Goal: Information Seeking & Learning: Find specific fact

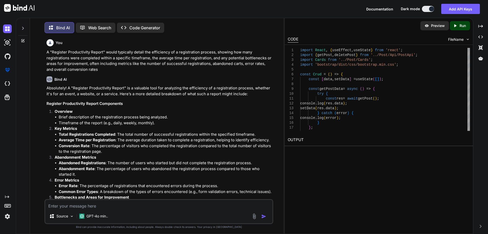
scroll to position [1275, 0]
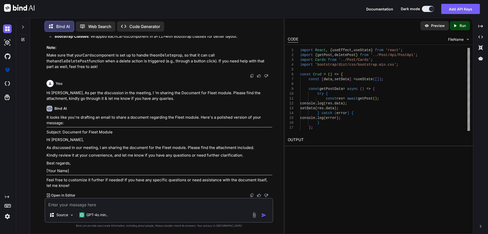
type textarea "We have completed almost all the reports, some reports are still pending, we ar…"
type textarea "x"
type textarea "We have completed almost all the reports, some reports are still pending, we ar…"
click at [260, 214] on div at bounding box center [259, 215] width 17 height 6
click at [263, 215] on img "button" at bounding box center [263, 214] width 5 height 5
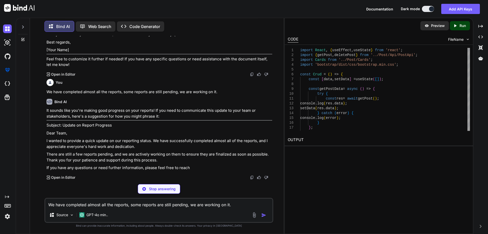
scroll to position [1396, 0]
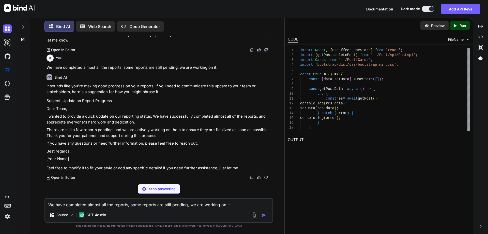
type textarea "x"
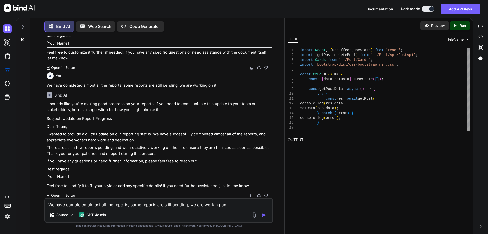
scroll to position [1403, 0]
click at [87, 202] on textarea "We have completed almost all the reports, some reports are still pending, we ar…" at bounding box center [158, 202] width 227 height 9
type textarea "s"
type textarea "x"
type textarea "si"
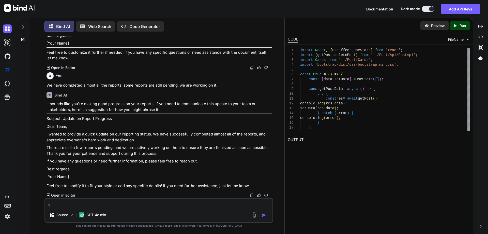
type textarea "x"
type textarea "sim"
type textarea "x"
type textarea "simp"
type textarea "x"
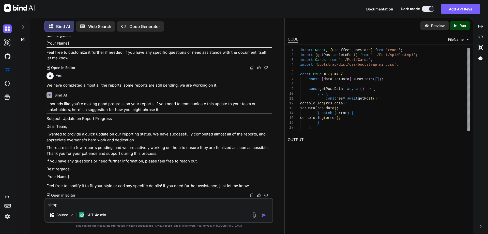
type textarea "simpl"
type textarea "x"
type textarea "simple"
type textarea "x"
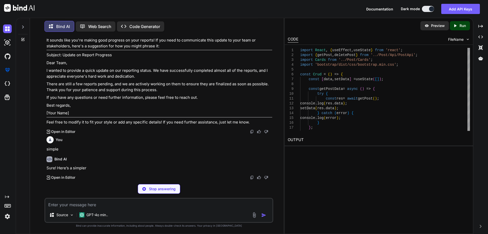
scroll to position [1457, 0]
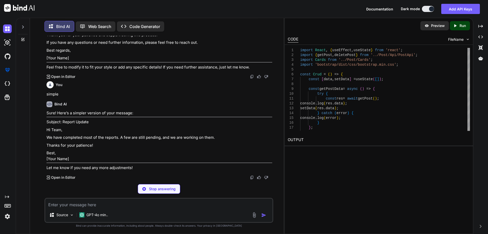
type textarea "x"
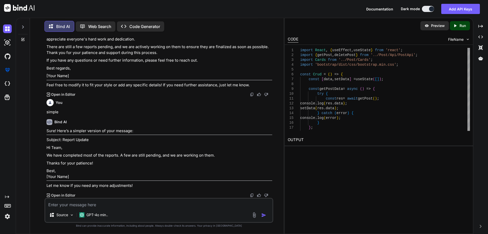
scroll to position [1509, 0]
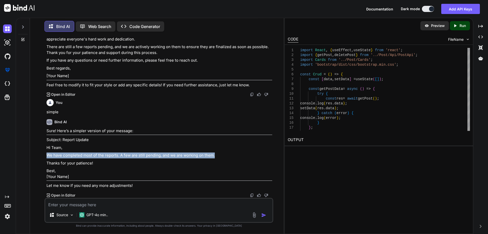
drag, startPoint x: 214, startPoint y: 149, endPoint x: 38, endPoint y: 147, distance: 176.7
click at [38, 147] on div "You A "Register Productivity Report" would typically detail the efficiency of a…" at bounding box center [159, 135] width 250 height 198
copy p "We have completed most of the reports. A few are still pending, and we are work…"
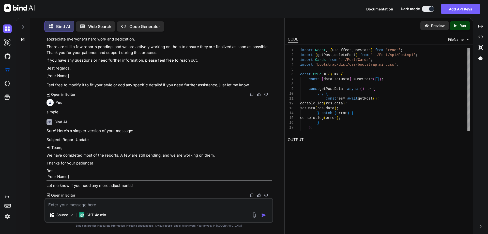
click at [76, 204] on textarea at bounding box center [158, 202] width 227 height 9
type textarea "overview about coupon based loyalty program"
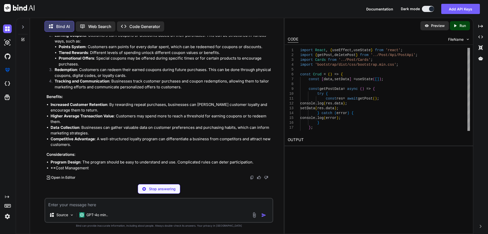
scroll to position [1624, 0]
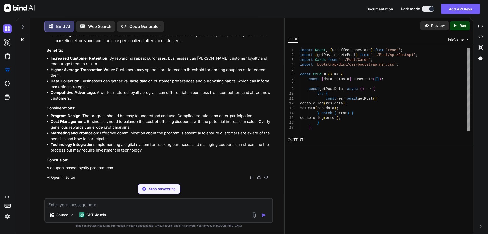
drag, startPoint x: 48, startPoint y: 117, endPoint x: 108, endPoint y: 115, distance: 59.8
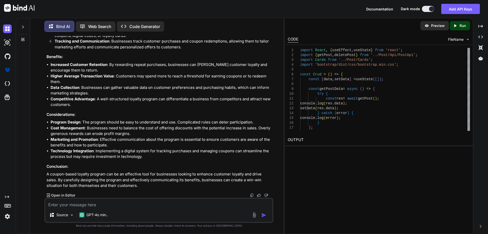
drag, startPoint x: 106, startPoint y: 117, endPoint x: 48, endPoint y: 116, distance: 58.0
drag, startPoint x: 160, startPoint y: 98, endPoint x: 38, endPoint y: 93, distance: 122.6
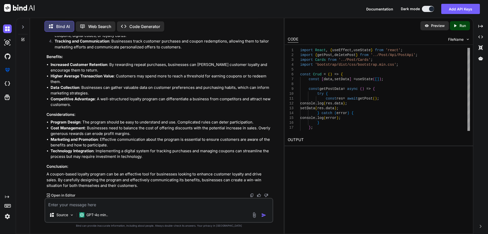
click at [38, 93] on div "You A "Register Productivity Report" would typically detail the efficiency of a…" at bounding box center [159, 135] width 250 height 198
copy p "A coupon-based loyalty program is a marketing strategy designed to encourage re…"
